Goal: Transaction & Acquisition: Register for event/course

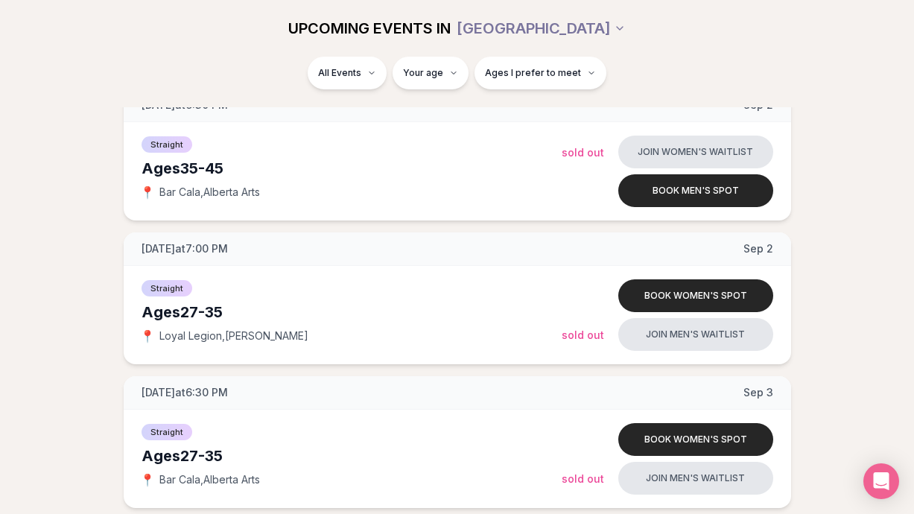
scroll to position [1395, 0]
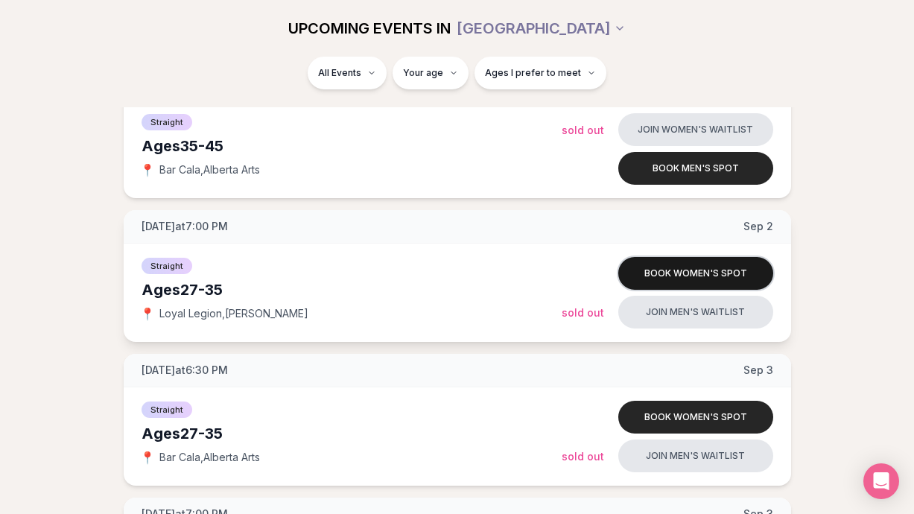
click at [686, 275] on button "Book women's spot" at bounding box center [695, 273] width 155 height 33
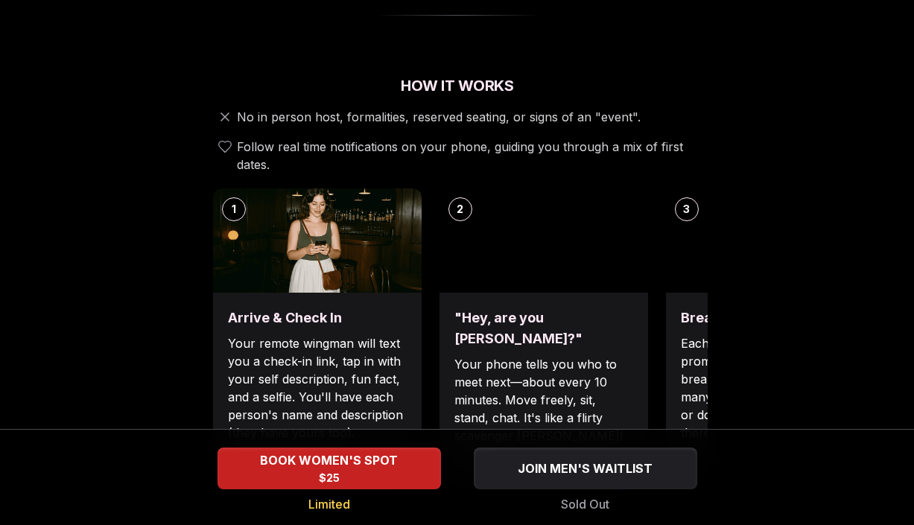
scroll to position [558, 0]
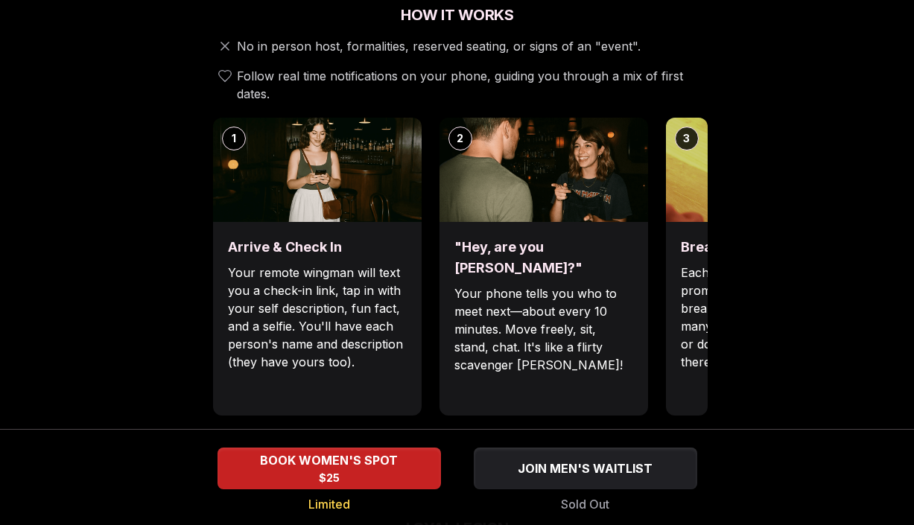
click at [678, 251] on div "Break the ice with prompts Each date will have new convo prompts on screen to h…" at bounding box center [770, 319] width 208 height 194
click at [690, 264] on p "Each date will have new convo prompts on screen to help break the ice. Cycle th…" at bounding box center [770, 317] width 179 height 107
click at [154, 198] on div "Luvvly Speed Dating [DATE] Age Range 27 - 35 Orientation Straight Evening 7:00 …" at bounding box center [457, 445] width 890 height 1850
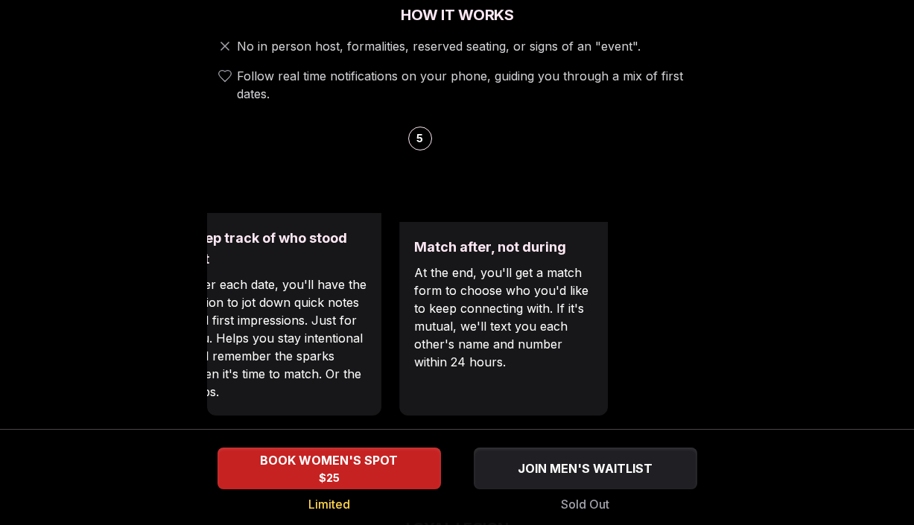
click at [141, 252] on div "Luvvly Speed Dating [DATE] Age Range 27 - 35 Orientation Straight Evening 7:00 …" at bounding box center [457, 445] width 890 height 1850
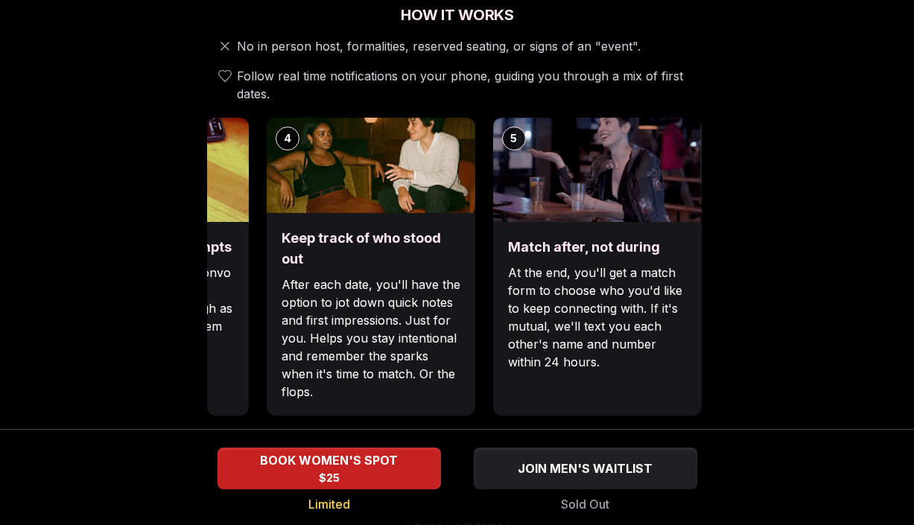
click at [399, 278] on div "1 Arrive & Check In Your remote wingman will text you a check-in link, tap in w…" at bounding box center [457, 267] width 500 height 298
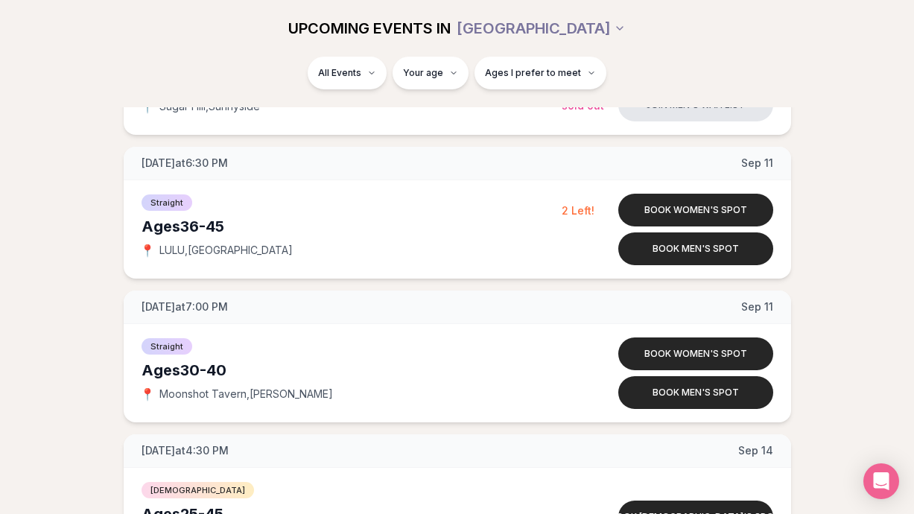
scroll to position [2900, 0]
